Goal: Navigation & Orientation: Find specific page/section

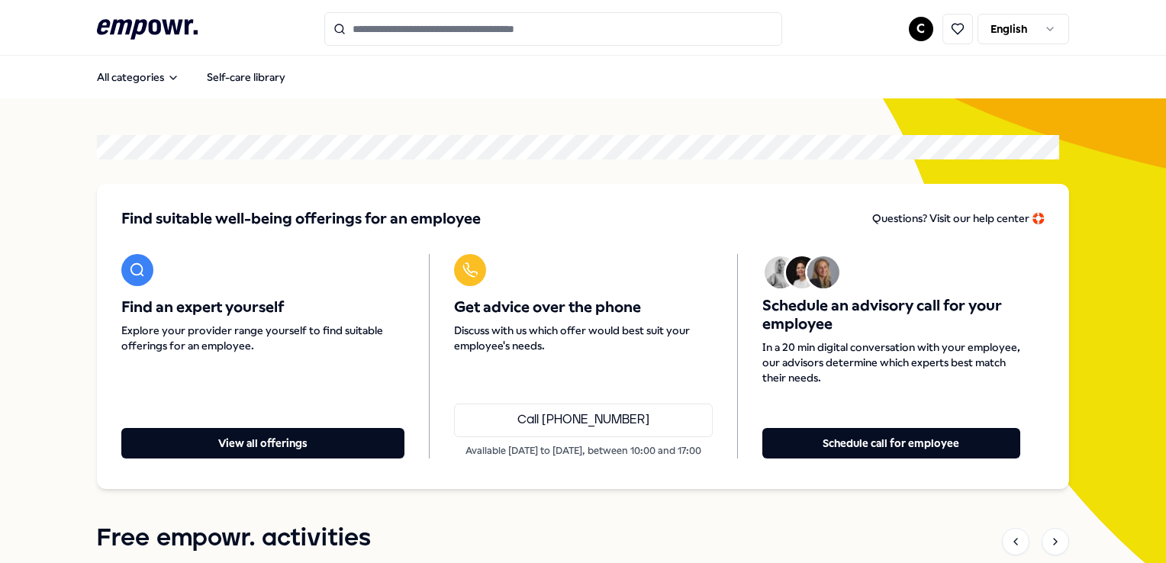
click at [1013, 31] on html ".empowr-logo_svg__cls-1{fill:#03032f} C English All categories Self-care librar…" at bounding box center [583, 281] width 1166 height 563
click at [913, 29] on html ".empowr-logo_svg__cls-1{fill:#03032f} C Dutch All categories Self-care library …" at bounding box center [583, 281] width 1166 height 563
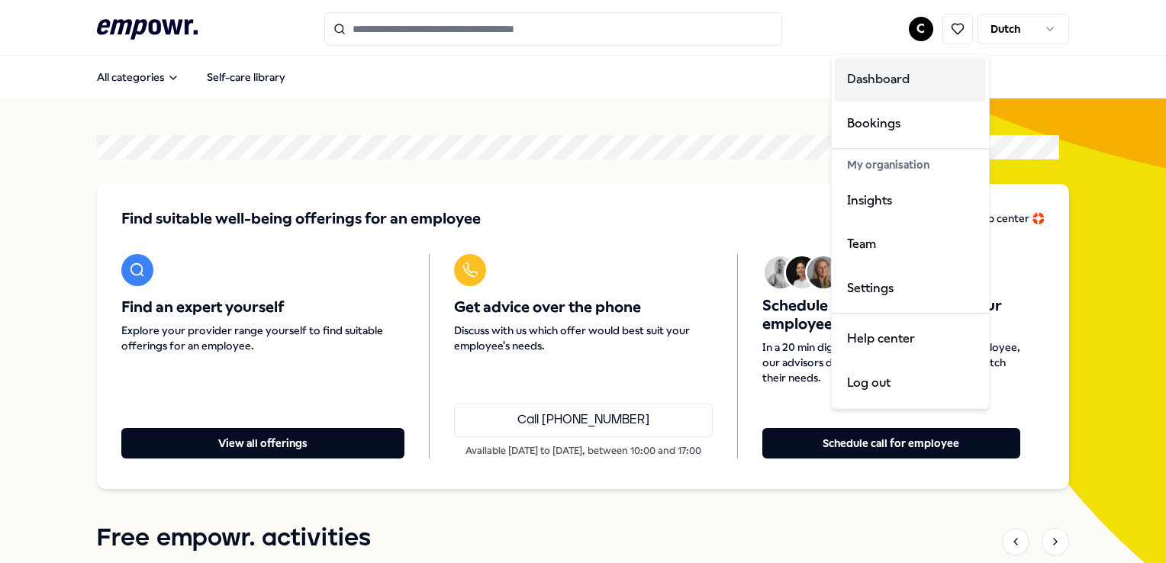
click at [901, 85] on div "Dashboard" at bounding box center [910, 79] width 151 height 44
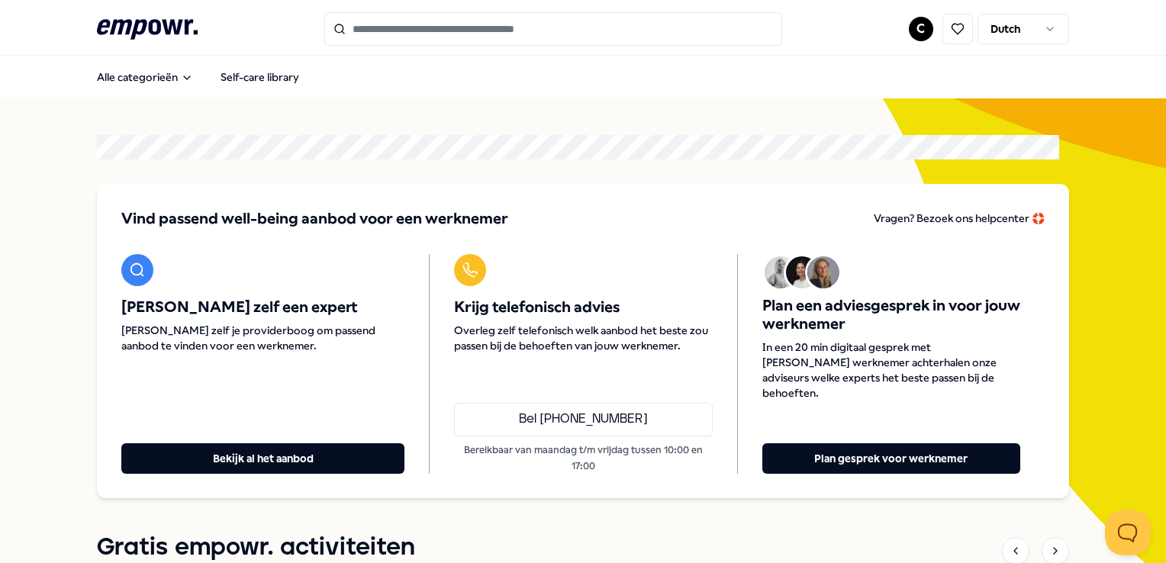
click at [910, 35] on html ".empowr-logo_svg__cls-1{fill:#03032f} C Dutch Alle categorieën Self-care librar…" at bounding box center [583, 281] width 1166 height 563
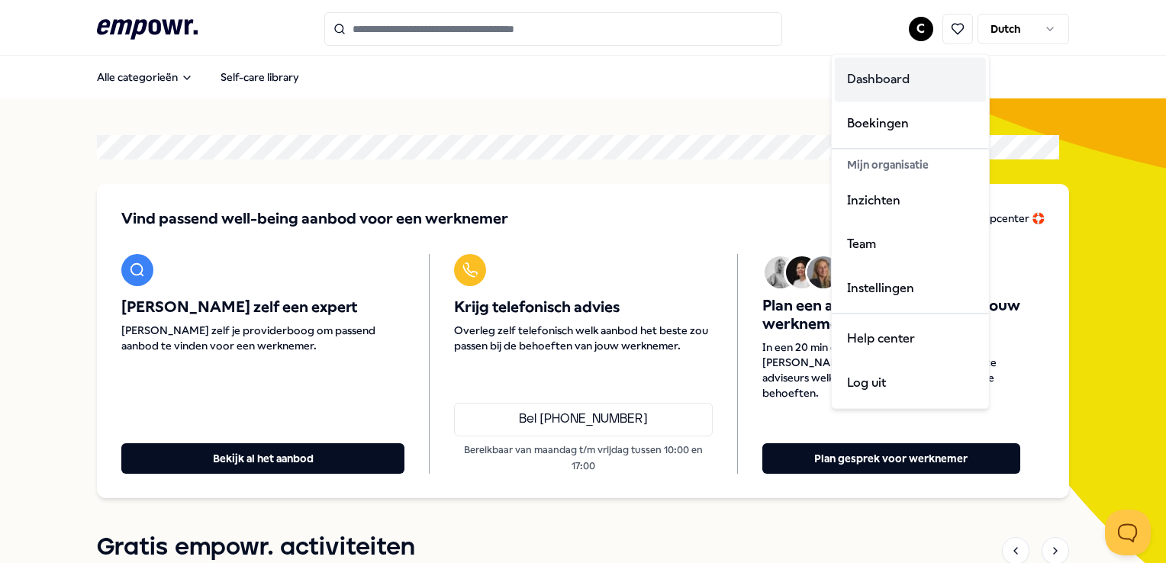
click at [892, 69] on div "Dashboard" at bounding box center [910, 79] width 151 height 44
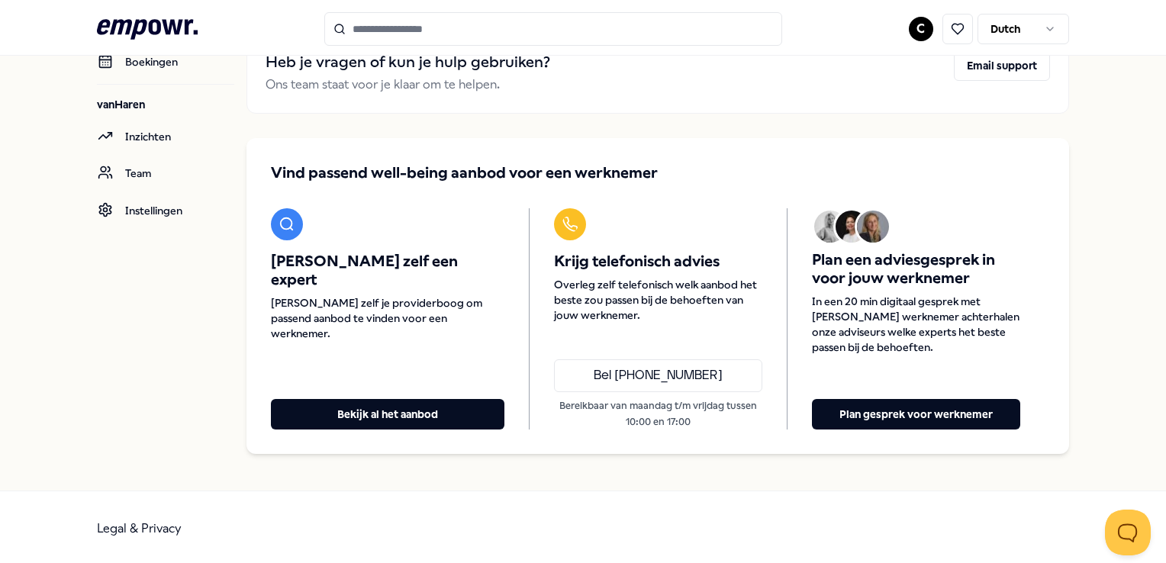
scroll to position [55, 0]
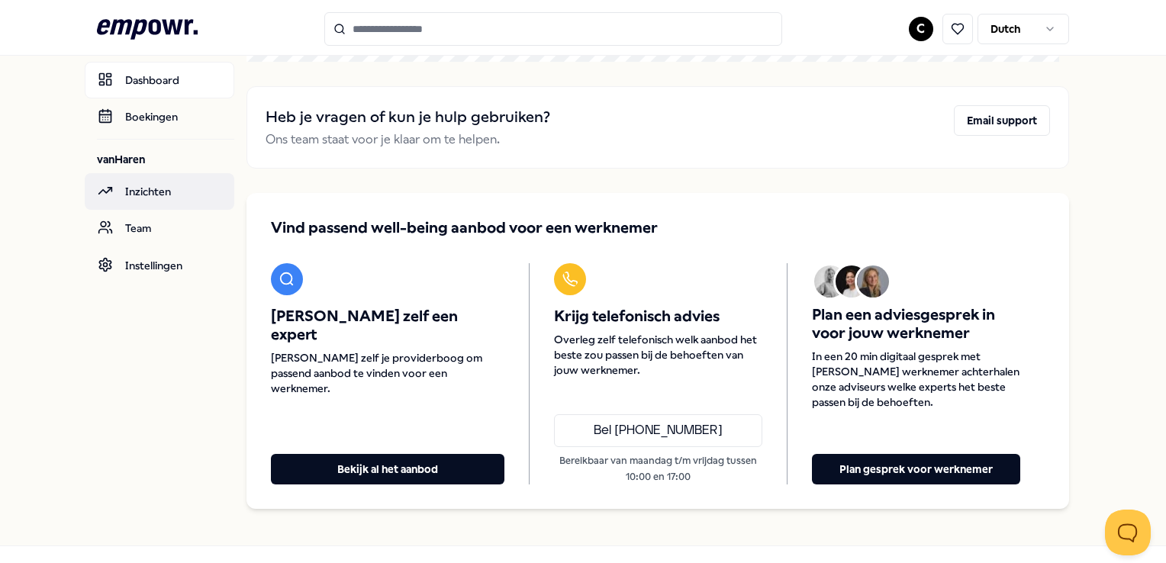
click at [176, 194] on link "Inzichten" at bounding box center [160, 191] width 150 height 37
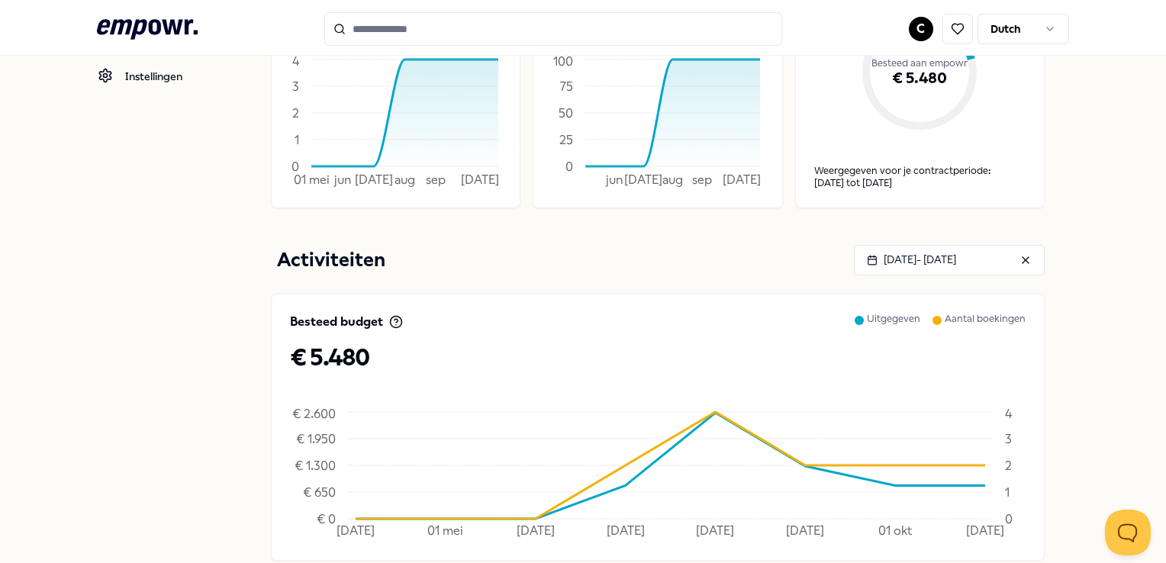
scroll to position [150, 0]
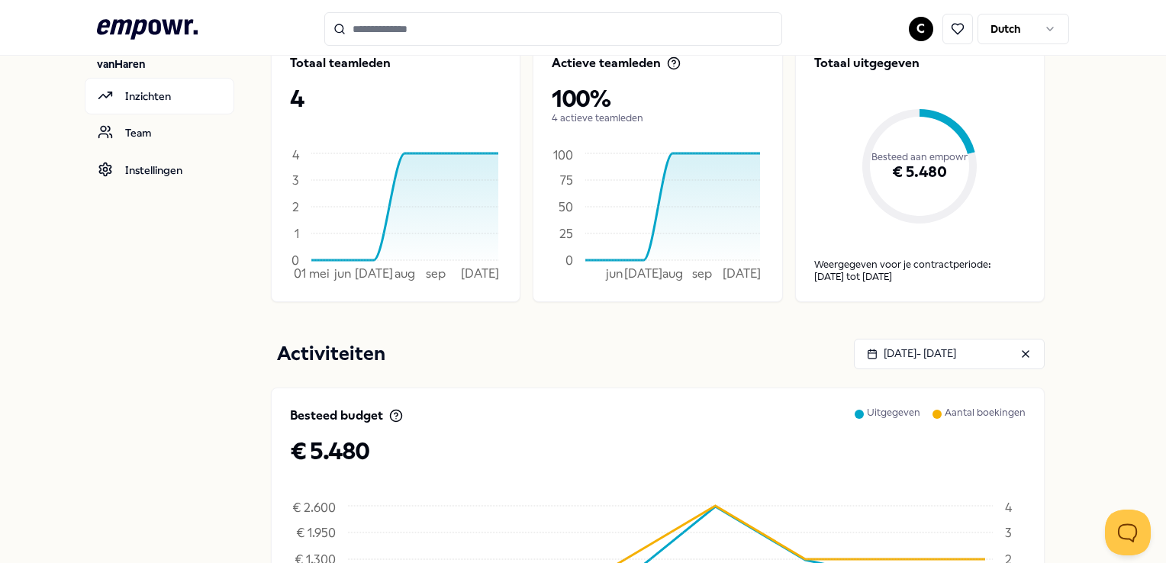
click at [922, 169] on div "€ 5.480" at bounding box center [919, 172] width 211 height 102
click at [889, 271] on div "[DATE] tot [DATE]" at bounding box center [919, 277] width 211 height 12
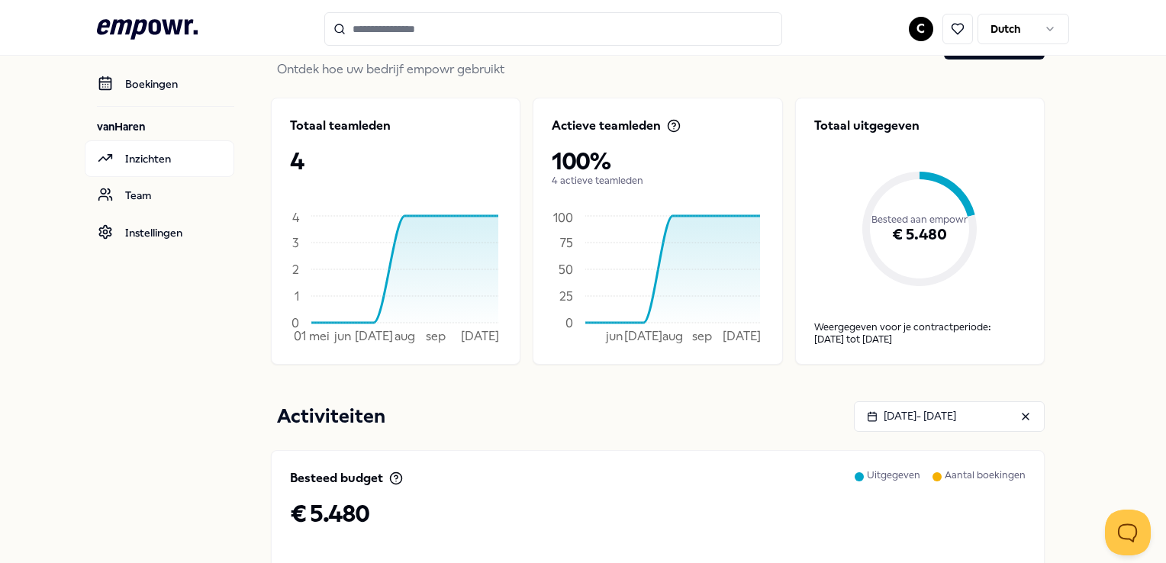
scroll to position [89, 0]
click at [850, 124] on p "Totaal uitgegeven" at bounding box center [919, 125] width 211 height 18
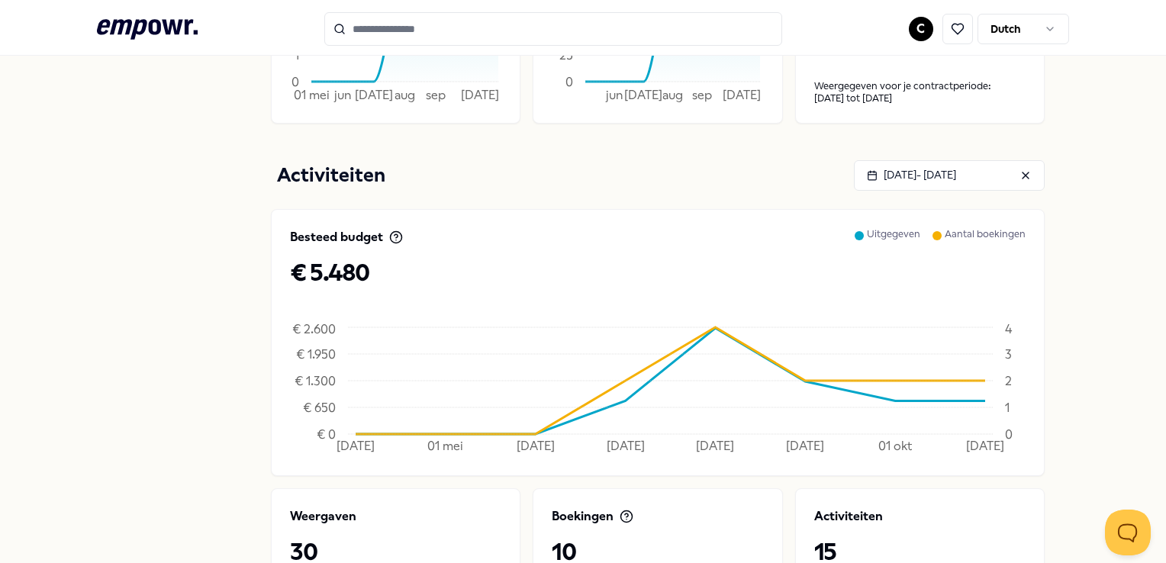
click at [885, 234] on p "Uitgegeven" at bounding box center [893, 243] width 53 height 31
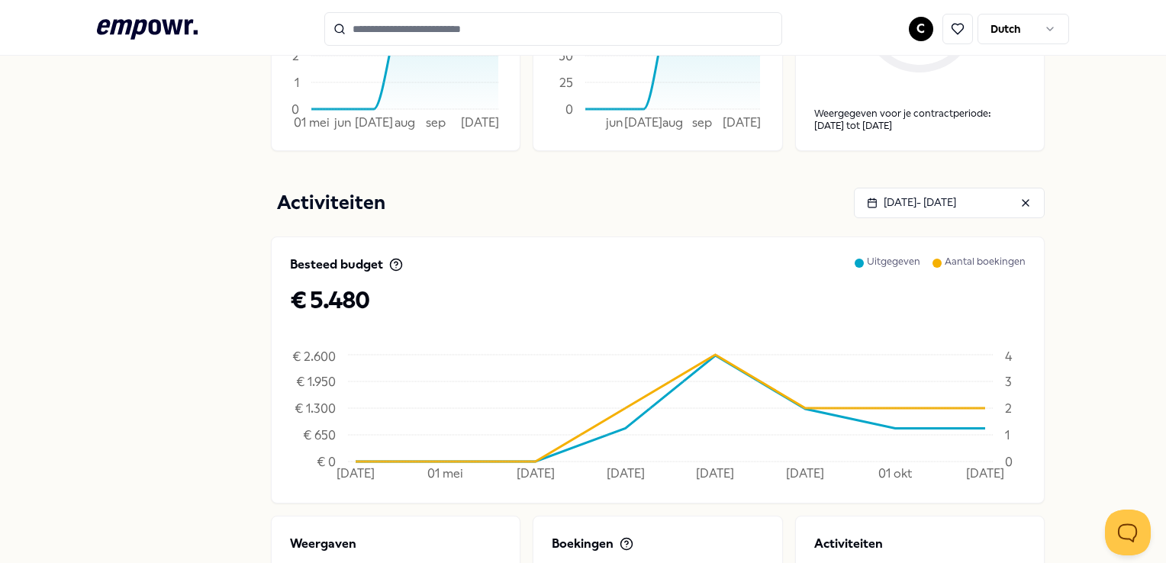
scroll to position [0, 0]
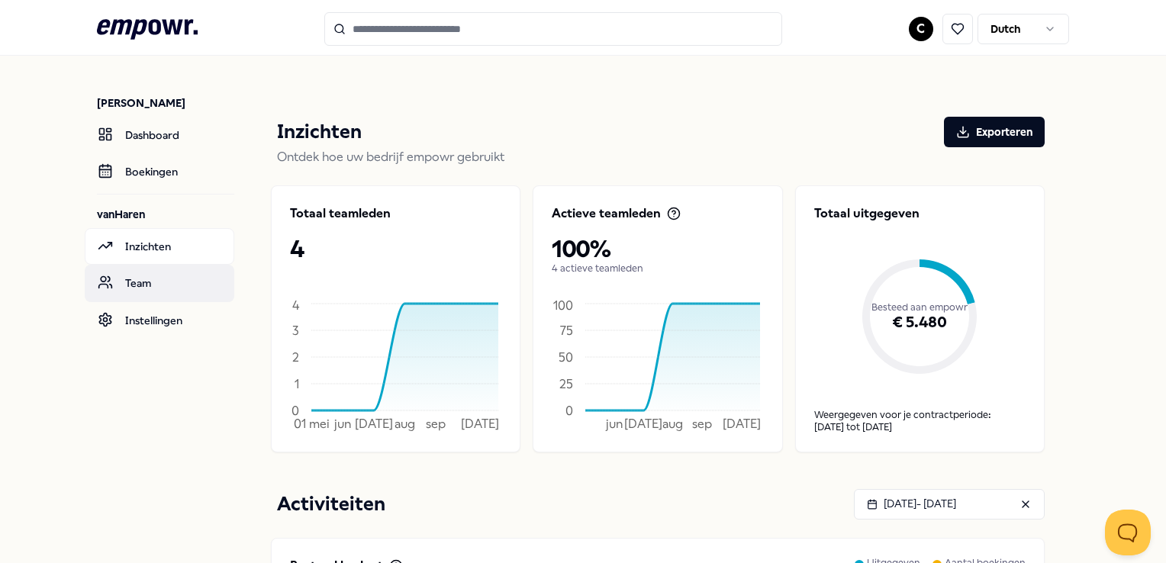
click at [164, 279] on link "Team" at bounding box center [160, 283] width 150 height 37
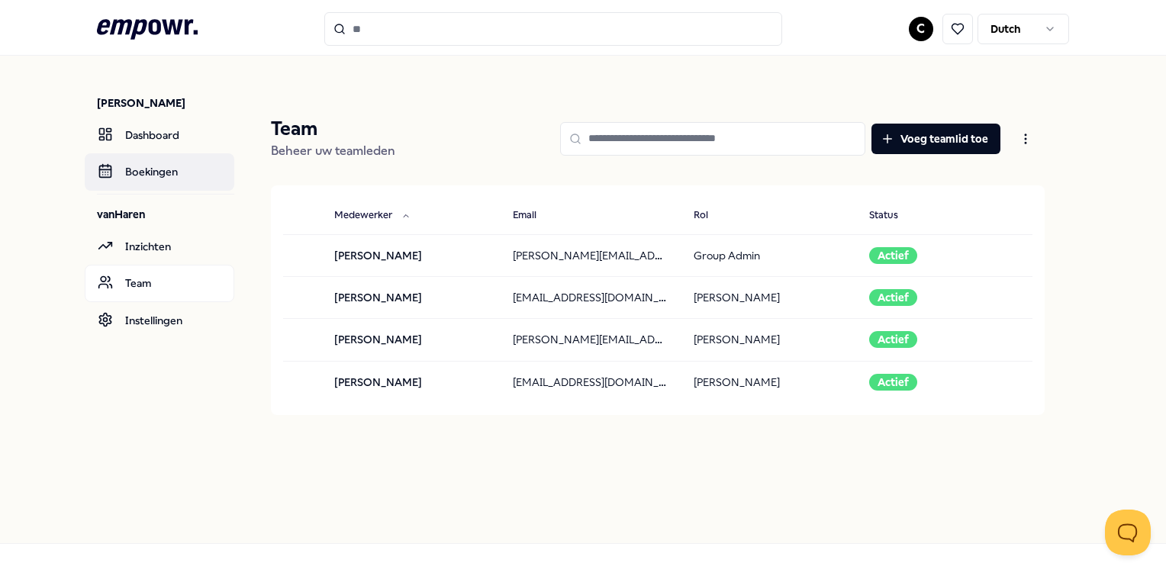
click at [169, 171] on link "Boekingen" at bounding box center [160, 171] width 150 height 37
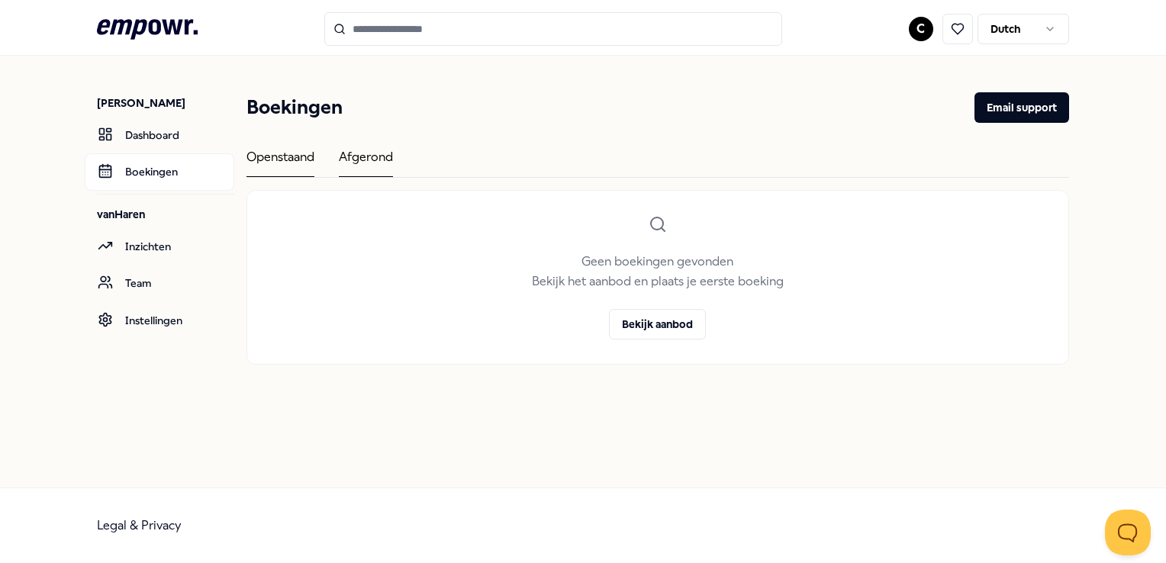
click at [362, 148] on div "Afgerond" at bounding box center [366, 162] width 54 height 30
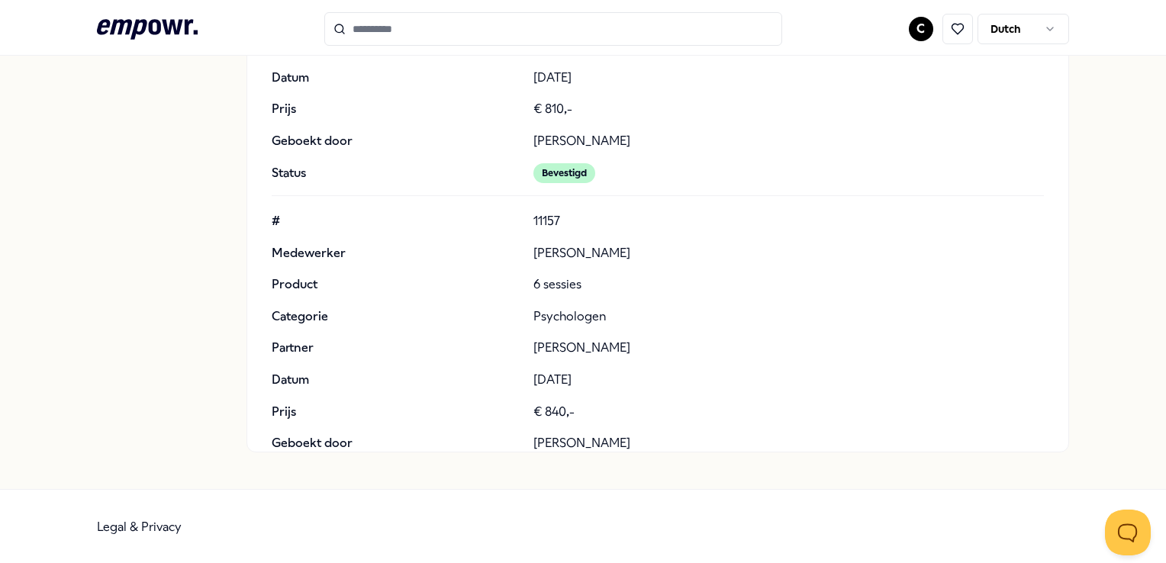
scroll to position [340, 0]
